Goal: Transaction & Acquisition: Purchase product/service

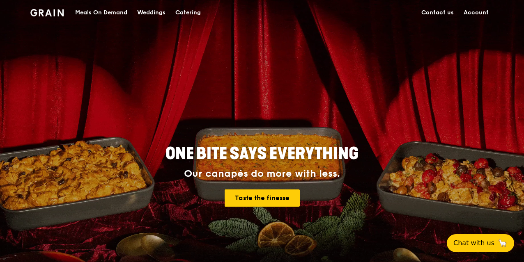
click at [481, 9] on link "Account" at bounding box center [475, 12] width 35 height 25
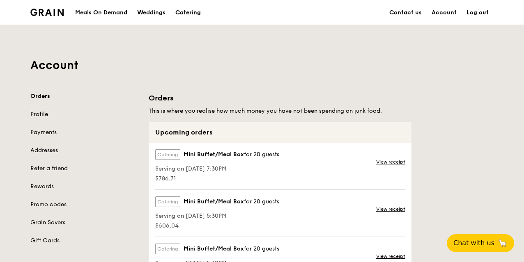
click at [187, 9] on div "Catering" at bounding box center [187, 12] width 25 height 25
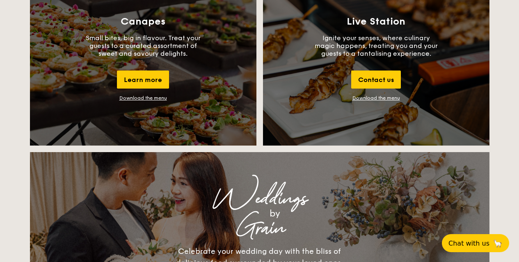
scroll to position [780, 0]
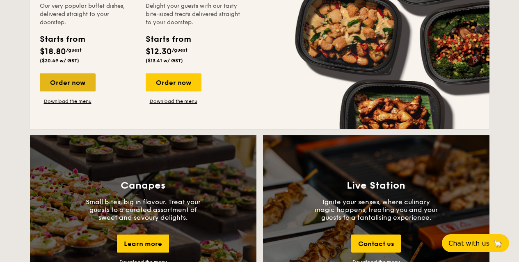
click at [68, 82] on div "Order now" at bounding box center [68, 82] width 56 height 18
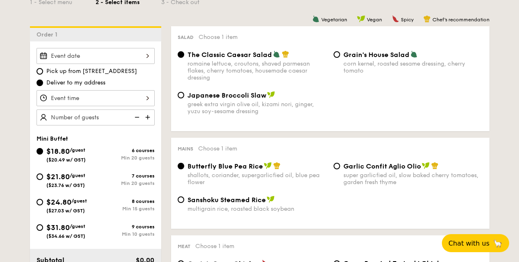
scroll to position [246, 0]
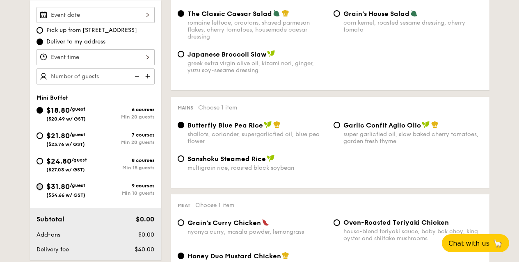
click at [41, 187] on input "$31.80 /guest ($34.66 w/ GST) 9 courses Min 10 guests" at bounding box center [40, 186] width 7 height 7
radio input "true"
radio input "false"
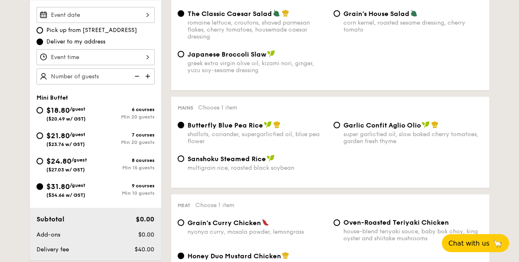
radio input "true"
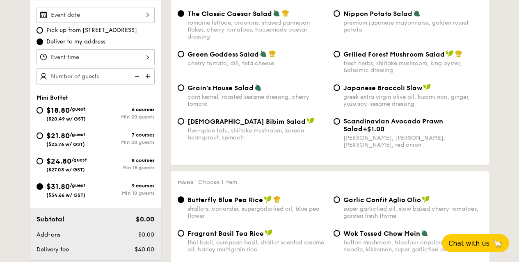
click at [110, 17] on input "Smoked Mesquite Whole Chicken brined in our in-house blend of herbs and spices,…" at bounding box center [96, 15] width 118 height 16
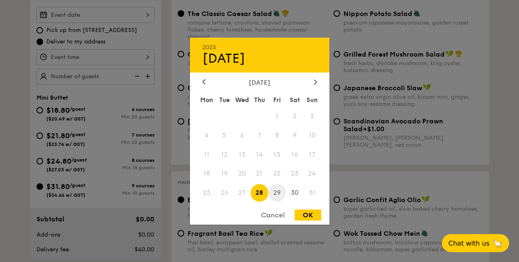
click at [280, 194] on span "29" at bounding box center [277, 193] width 18 height 18
click at [312, 210] on div "OK" at bounding box center [308, 215] width 27 height 11
type input "[DATE]"
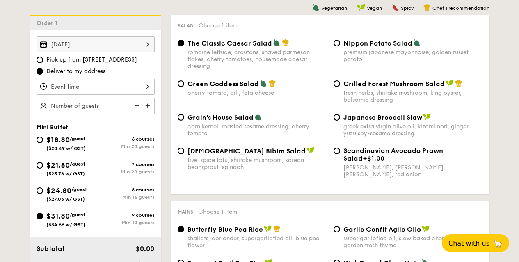
scroll to position [204, 0]
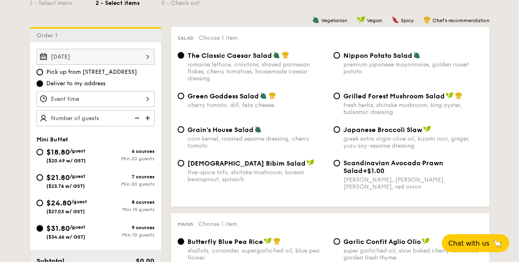
click at [93, 94] on input "Smoked Mesquite Whole Chicken brined in our in-house blend of herbs and spices,…" at bounding box center [96, 99] width 118 height 16
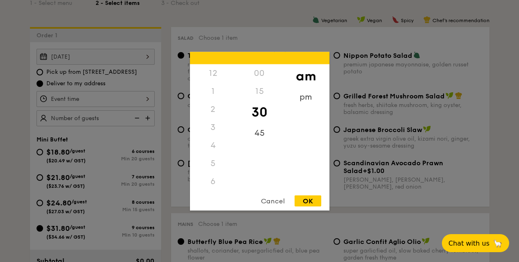
scroll to position [90, 0]
click at [214, 108] on div "7" at bounding box center [213, 109] width 46 height 18
click at [210, 110] on div "7" at bounding box center [213, 109] width 46 height 18
click at [303, 94] on div "pm" at bounding box center [306, 100] width 46 height 24
click at [213, 109] on div "7" at bounding box center [213, 112] width 46 height 24
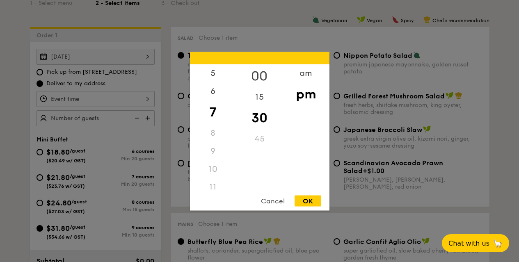
click at [260, 73] on div "00" at bounding box center [259, 76] width 46 height 24
click at [312, 198] on div "OK" at bounding box center [308, 200] width 27 height 11
type input "7:00PM"
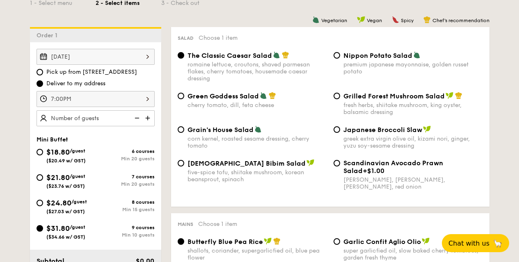
click at [146, 116] on img at bounding box center [148, 118] width 12 height 16
click at [145, 116] on img at bounding box center [148, 118] width 12 height 16
type input "20 guests"
click at [336, 96] on input "Grilled Forest Mushroom Salad fresh herbs, shiitake mushroom, king oyster, bals…" at bounding box center [337, 96] width 7 height 7
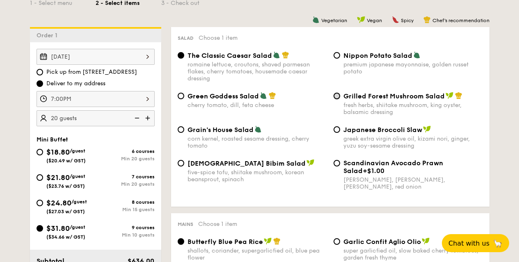
radio input "true"
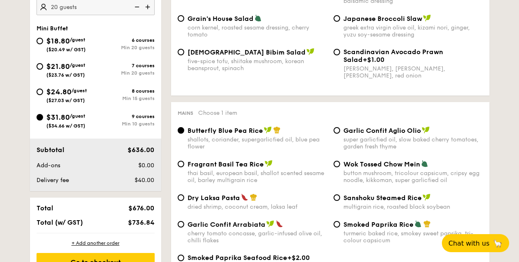
scroll to position [327, 0]
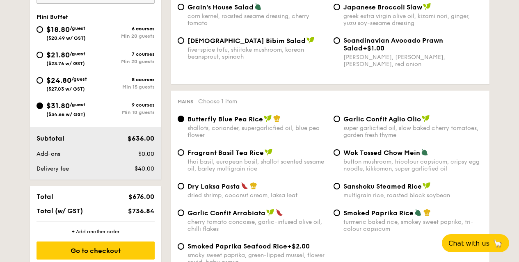
click at [184, 155] on div "Fragrant Basil Tea Rice thai basil, european basil, shallot scented sesame oil,…" at bounding box center [252, 161] width 156 height 24
click at [179, 154] on input "Fragrant Basil Tea Rice thai basil, european basil, shallot scented sesame oil,…" at bounding box center [181, 152] width 7 height 7
radio input "true"
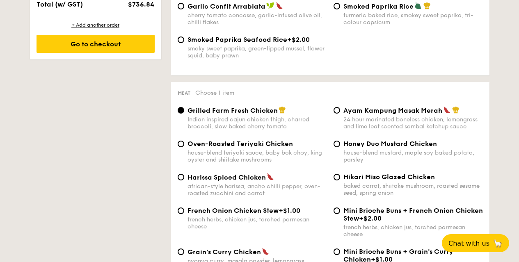
scroll to position [573, 0]
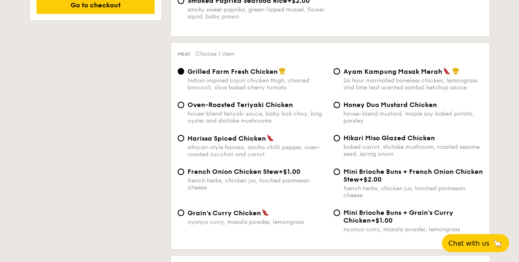
click at [188, 213] on span "Grain's Curry Chicken" at bounding box center [224, 213] width 73 height 8
click at [184, 213] on input "Grain's Curry Chicken nyonya curry, masala powder, lemongrass" at bounding box center [181, 213] width 7 height 7
radio input "true"
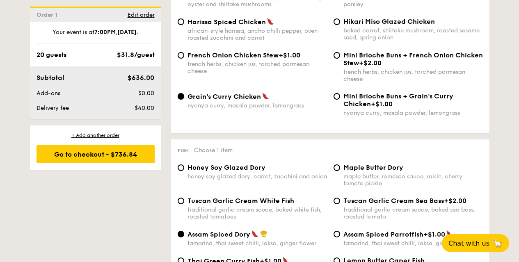
scroll to position [737, 0]
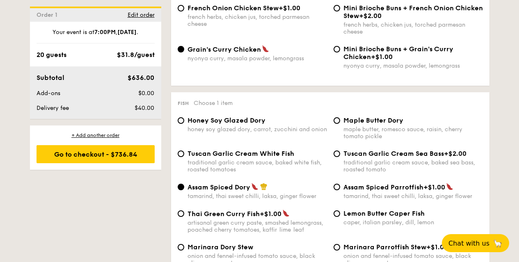
click at [196, 156] on span "Tuscan Garlic Cream White Fish" at bounding box center [241, 154] width 107 height 8
click at [184, 156] on input "Tuscan Garlic Cream White Fish traditional garlic cream sauce, baked white fish…" at bounding box center [181, 154] width 7 height 7
radio input "true"
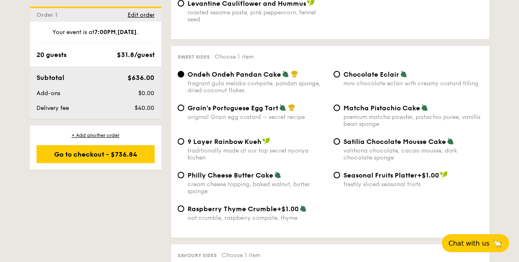
scroll to position [1391, 0]
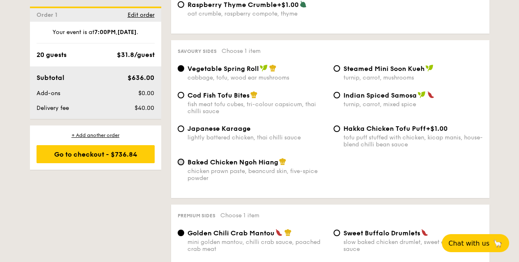
click at [180, 163] on input "Baked Chicken Ngoh Hiang chicken prawn paste, beancurd skin, five-spice powder" at bounding box center [181, 162] width 7 height 7
radio input "true"
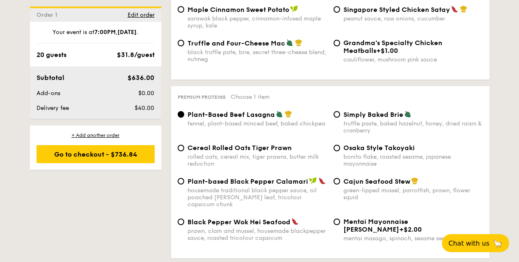
scroll to position [1719, 0]
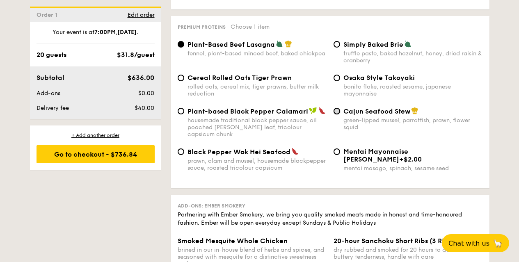
click at [338, 109] on input "Cajun Seafood Stew green-lipped mussel, parrotfish, prawn, flower squid" at bounding box center [337, 111] width 7 height 7
radio input "true"
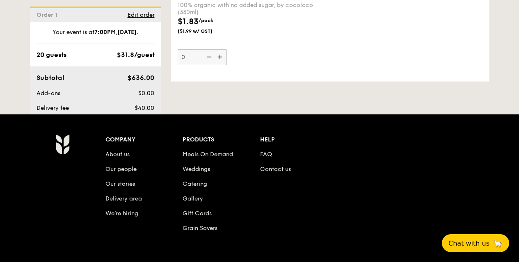
scroll to position [2660, 0]
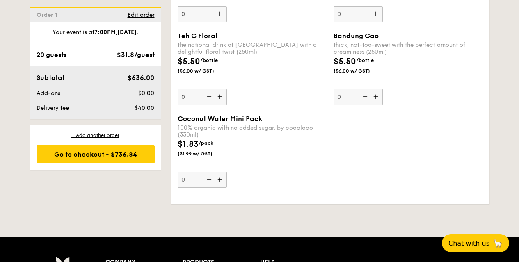
click at [216, 172] on img at bounding box center [221, 180] width 12 height 16
click at [216, 172] on input "0" at bounding box center [202, 180] width 49 height 16
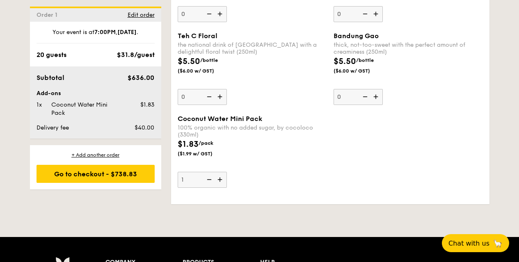
click at [216, 172] on img at bounding box center [221, 180] width 12 height 16
click at [216, 172] on input "1" at bounding box center [202, 180] width 49 height 16
click at [216, 172] on img at bounding box center [221, 180] width 12 height 16
click at [216, 172] on input "2" at bounding box center [202, 180] width 49 height 16
click at [216, 172] on img at bounding box center [221, 180] width 12 height 16
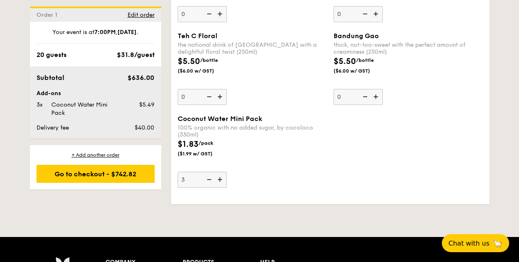
click at [216, 172] on input "3" at bounding box center [202, 180] width 49 height 16
click at [216, 172] on img at bounding box center [221, 180] width 12 height 16
click at [216, 172] on input "4" at bounding box center [202, 180] width 49 height 16
click at [216, 172] on img at bounding box center [221, 180] width 12 height 16
click at [216, 172] on input "5" at bounding box center [202, 180] width 49 height 16
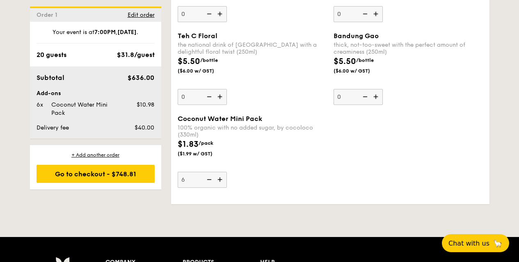
click at [216, 172] on img at bounding box center [221, 180] width 12 height 16
click at [216, 172] on input "6" at bounding box center [202, 180] width 49 height 16
click at [216, 172] on img at bounding box center [221, 180] width 12 height 16
click at [216, 172] on input "7" at bounding box center [202, 180] width 49 height 16
click at [216, 172] on img at bounding box center [221, 180] width 12 height 16
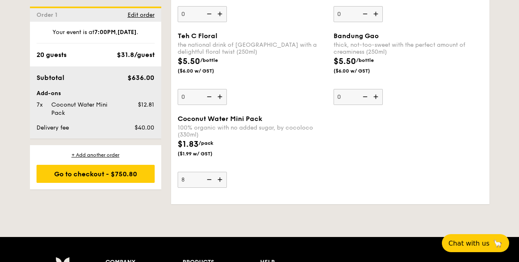
click at [216, 172] on input "8" at bounding box center [202, 180] width 49 height 16
click at [216, 172] on img at bounding box center [221, 180] width 12 height 16
click at [216, 172] on input "9" at bounding box center [202, 180] width 49 height 16
click at [216, 172] on img at bounding box center [221, 180] width 12 height 16
click at [216, 172] on input "10" at bounding box center [202, 180] width 49 height 16
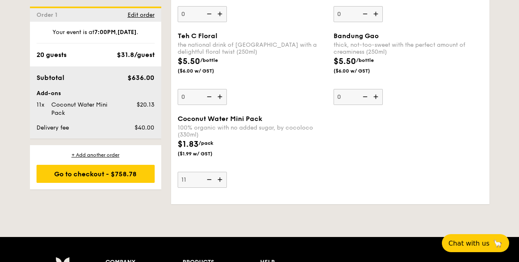
click at [216, 172] on img at bounding box center [221, 180] width 12 height 16
click at [216, 172] on input "11" at bounding box center [202, 180] width 49 height 16
click at [216, 172] on img at bounding box center [221, 180] width 12 height 16
click at [216, 172] on input "12" at bounding box center [202, 180] width 49 height 16
click at [216, 172] on img at bounding box center [221, 180] width 12 height 16
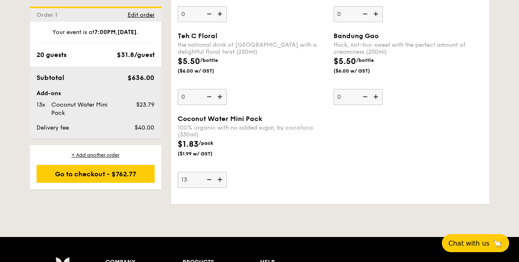
click at [216, 172] on input "13" at bounding box center [202, 180] width 49 height 16
click at [216, 172] on img at bounding box center [221, 180] width 12 height 16
click at [216, 172] on input "14" at bounding box center [202, 180] width 49 height 16
click at [216, 172] on img at bounding box center [221, 180] width 12 height 16
click at [216, 172] on input "15" at bounding box center [202, 180] width 49 height 16
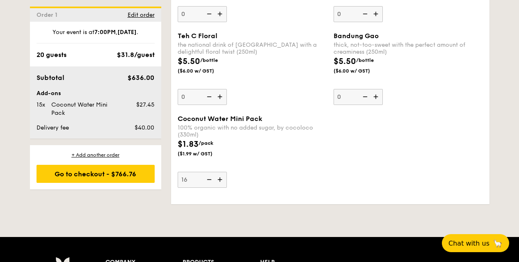
click at [217, 172] on img at bounding box center [221, 180] width 12 height 16
click at [217, 172] on input "16" at bounding box center [202, 180] width 49 height 16
click at [217, 172] on img at bounding box center [221, 180] width 12 height 16
click at [217, 172] on input "17" at bounding box center [202, 180] width 49 height 16
click at [217, 172] on img at bounding box center [221, 180] width 12 height 16
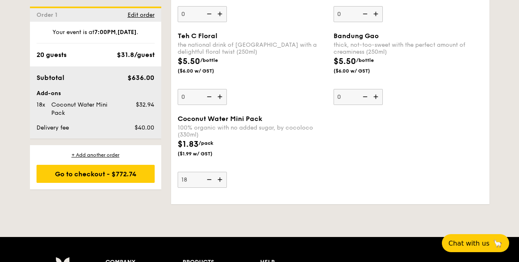
click at [217, 172] on input "18" at bounding box center [202, 180] width 49 height 16
click at [217, 172] on img at bounding box center [221, 180] width 12 height 16
click at [217, 172] on input "19" at bounding box center [202, 180] width 49 height 16
type input "20"
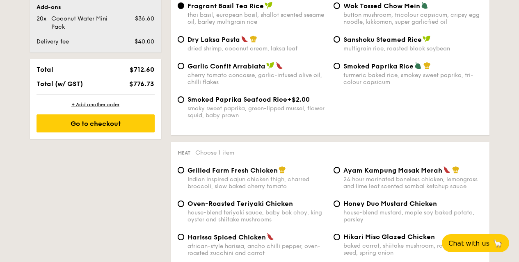
scroll to position [491, 0]
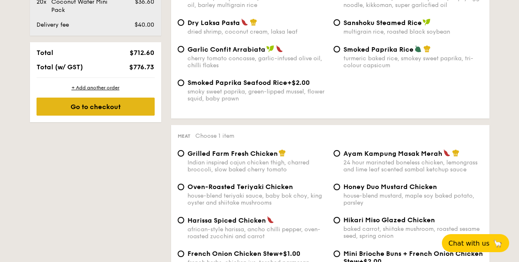
click at [103, 107] on div "Go to checkout" at bounding box center [96, 107] width 118 height 18
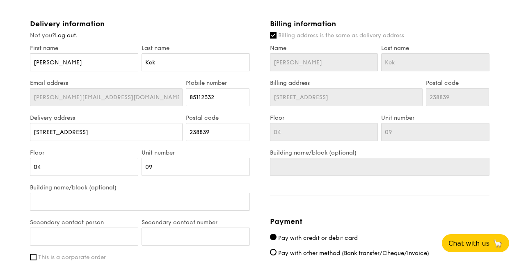
scroll to position [452, 0]
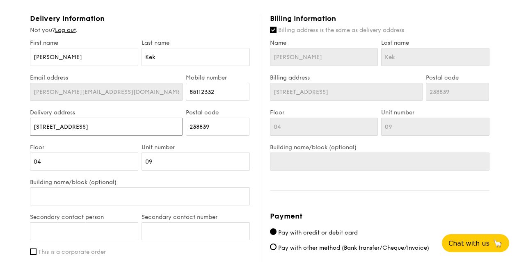
click at [124, 121] on input "[STREET_ADDRESS]" at bounding box center [106, 127] width 153 height 18
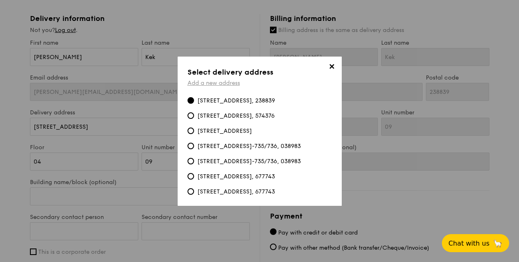
click at [214, 80] on link "Add a new address" at bounding box center [214, 83] width 53 height 7
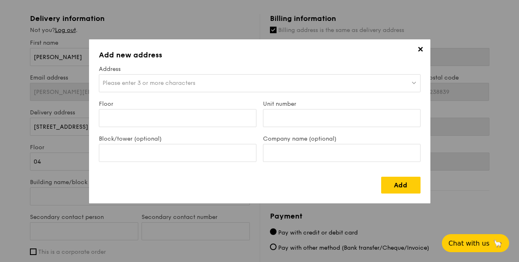
click at [167, 80] on span "Please enter 3 or more characters" at bounding box center [149, 83] width 93 height 7
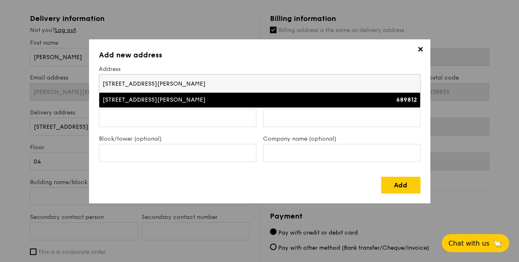
type input "[STREET_ADDRESS][PERSON_NAME]"
click at [103, 96] on div "[STREET_ADDRESS][PERSON_NAME]" at bounding box center [221, 100] width 236 height 8
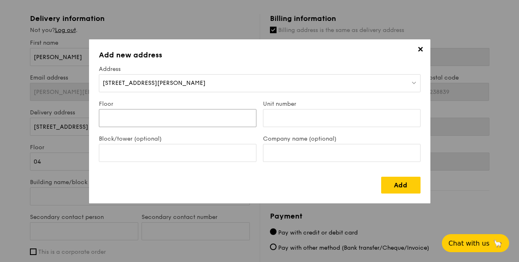
click at [199, 117] on input "Floor" at bounding box center [178, 118] width 158 height 18
type input "03"
type input "02B"
click at [284, 148] on input "Company name (optional)" at bounding box center [342, 153] width 158 height 18
type input "UOB Lot One"
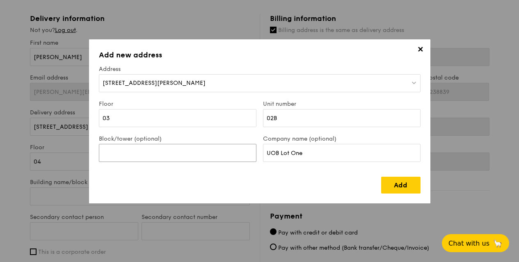
click at [168, 155] on input "Block/tower (optional)" at bounding box center [178, 153] width 158 height 18
click at [109, 158] on input "Block/tower (optional)" at bounding box center [178, 153] width 158 height 18
paste input "Lot One Shoppers’ Mall"
type input "Lot One Shoppers’ Mall"
click at [381, 177] on link "Add" at bounding box center [400, 185] width 39 height 17
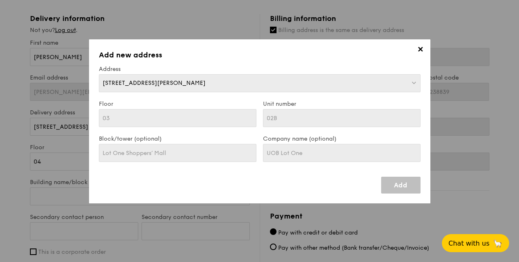
type input "[STREET_ADDRESS][PERSON_NAME]"
type input "689812"
type input "03"
type input "02B"
type input "Lot One Shoppers’ Mall"
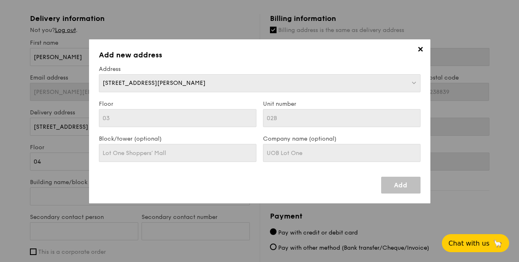
type input "[STREET_ADDRESS][PERSON_NAME]"
type input "689812"
type input "03"
type input "02B"
type input "Lot One Shoppers’ Mall"
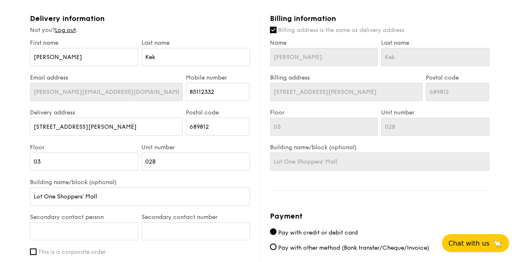
click at [16, 142] on div "1 - Select menu 2 - Select items 3 - Check out Mini Buffet $31.80 /guest ($34.6…" at bounding box center [259, 5] width 519 height 915
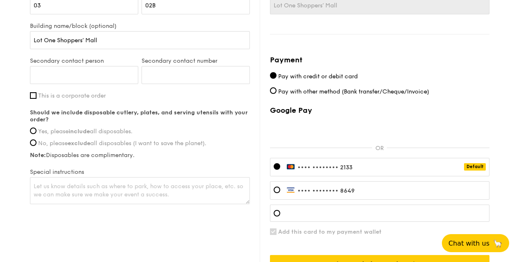
scroll to position [658, 0]
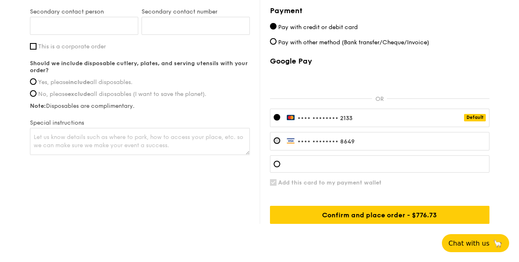
click at [277, 141] on div at bounding box center [277, 140] width 7 height 7
click at [200, 217] on div "Delivery information Not you? Log out . First name [PERSON_NAME] Last name Kek …" at bounding box center [260, 16] width 460 height 416
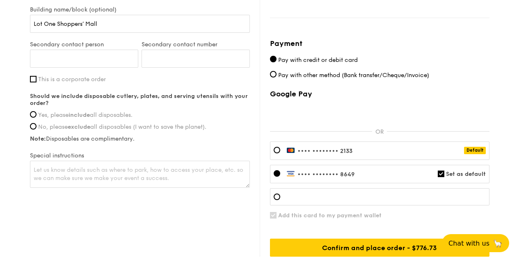
scroll to position [576, 0]
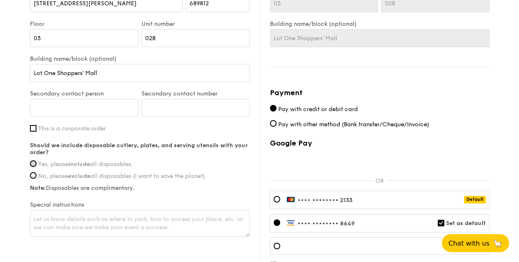
click at [33, 163] on input "Yes, please include all disposables." at bounding box center [33, 163] width 7 height 7
radio input "true"
click at [62, 109] on input "Secondary contact person" at bounding box center [84, 108] width 108 height 18
paste input "[PERSON_NAME]"
type input "[PERSON_NAME]"
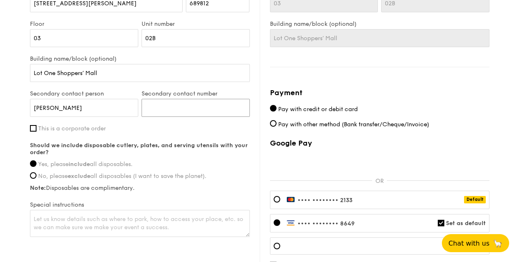
click at [163, 106] on input "Secondary contact number" at bounding box center [196, 108] width 108 height 18
paste input "82669246"
click at [142, 99] on input "82669246" at bounding box center [196, 108] width 108 height 18
type input "82669246"
click at [77, 213] on textarea at bounding box center [140, 223] width 220 height 27
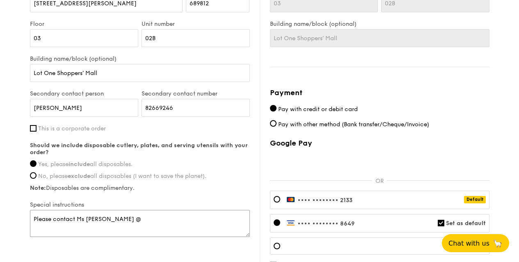
paste textarea "82669246"
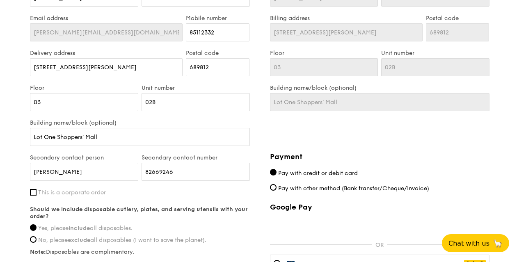
scroll to position [493, 0]
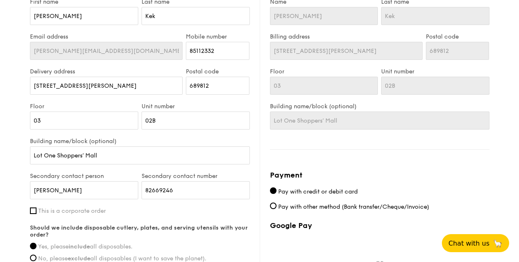
type textarea "Please contact Ms [PERSON_NAME] @[PHONE_NUMBER] upon reaching the delivery addr…"
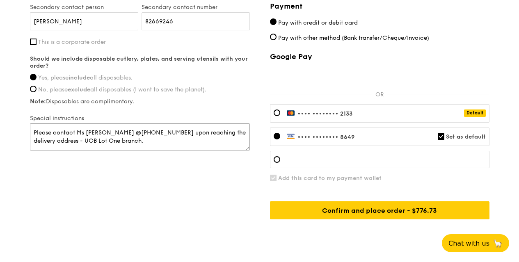
scroll to position [685, 0]
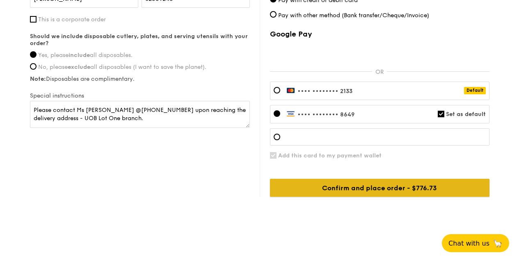
click at [376, 186] on input "Confirm and place order - $776.73" at bounding box center [380, 188] width 220 height 18
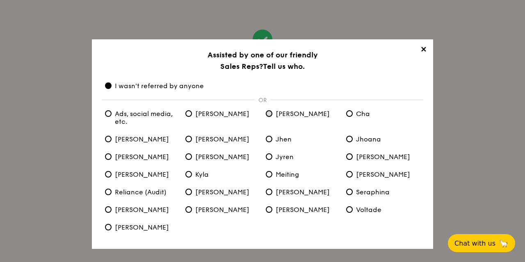
click at [268, 116] on input "[PERSON_NAME]" at bounding box center [269, 113] width 7 height 7
radio input "true"
radio anyone "false"
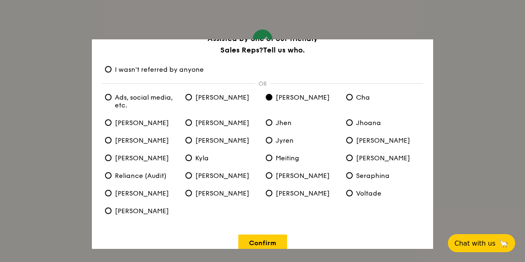
scroll to position [29, 0]
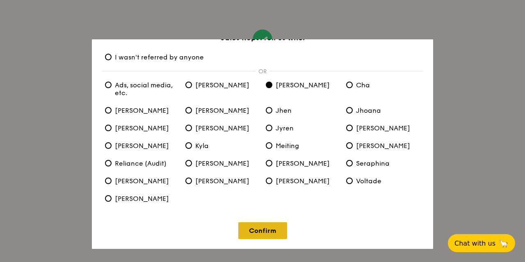
click at [273, 233] on link "Confirm" at bounding box center [262, 230] width 49 height 17
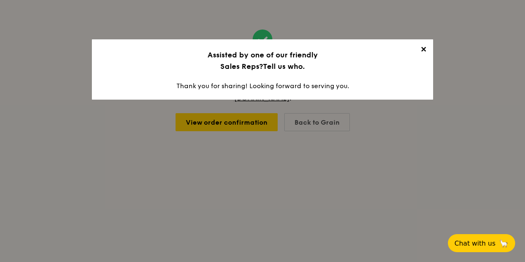
scroll to position [0, 0]
click at [424, 49] on span "✕" at bounding box center [423, 50] width 11 height 11
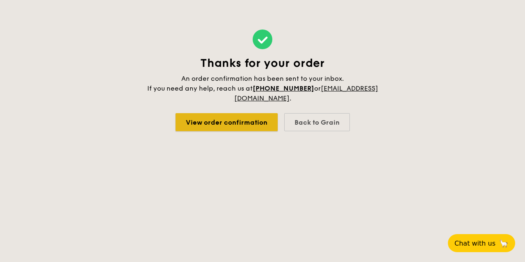
click at [258, 124] on link "View order confirmation" at bounding box center [227, 122] width 102 height 18
